Goal: Register for event/course

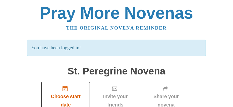
click at [64, 93] on span "Choose start date" at bounding box center [65, 100] width 39 height 17
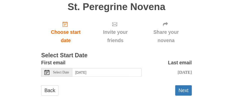
scroll to position [48, 0]
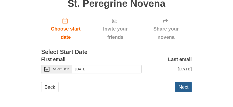
click at [184, 86] on button "Next" at bounding box center [183, 87] width 17 height 10
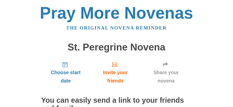
scroll to position [72, 0]
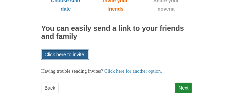
click at [68, 54] on link "Click here to invite." at bounding box center [65, 54] width 48 height 10
